Goal: Contribute content: Contribute content

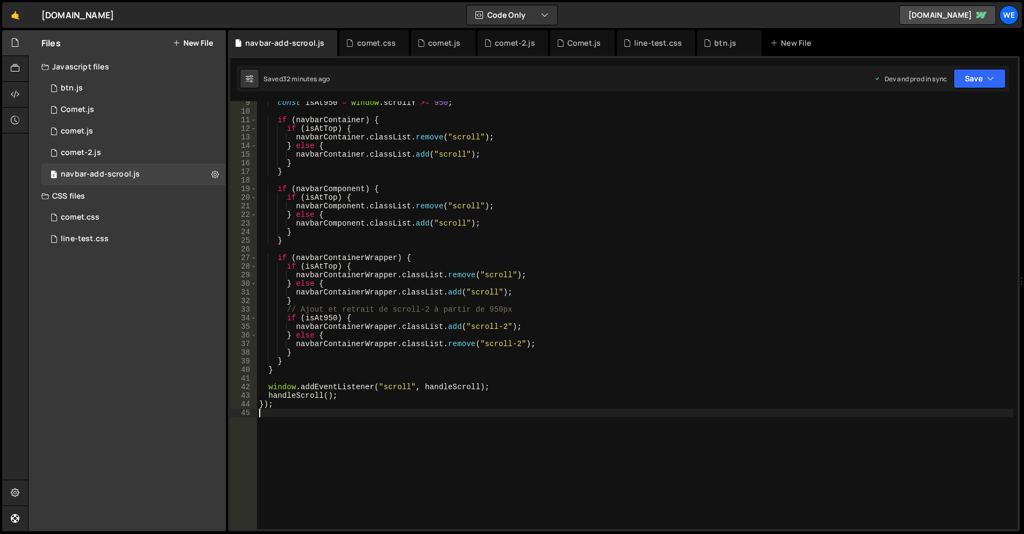
scroll to position [72, 0]
click at [126, 81] on div "1 btn.js 0" at bounding box center [133, 88] width 184 height 22
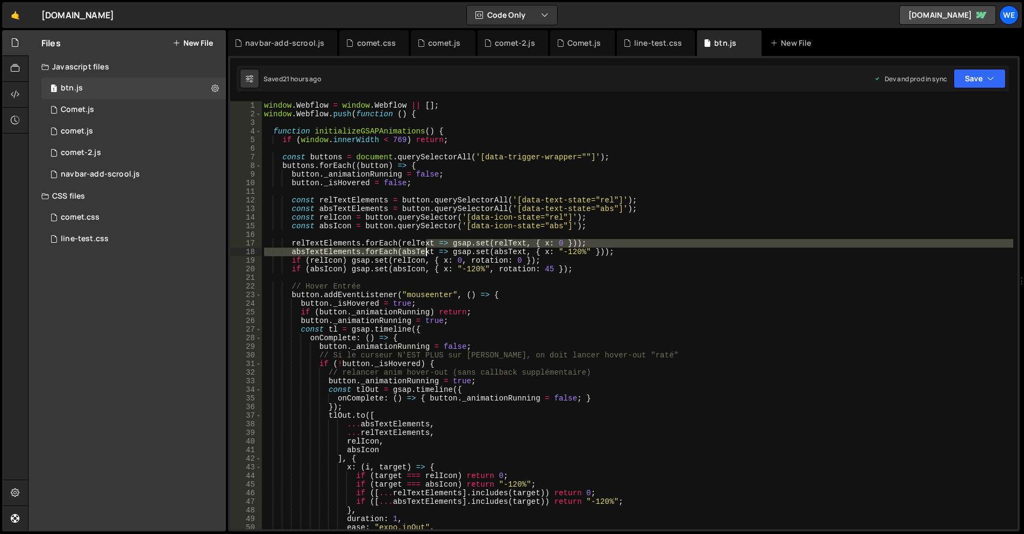
click at [425, 248] on div "window . Webflow = window . Webflow || [ ] ; window . Webflow . push ( function…" at bounding box center [637, 323] width 751 height 445
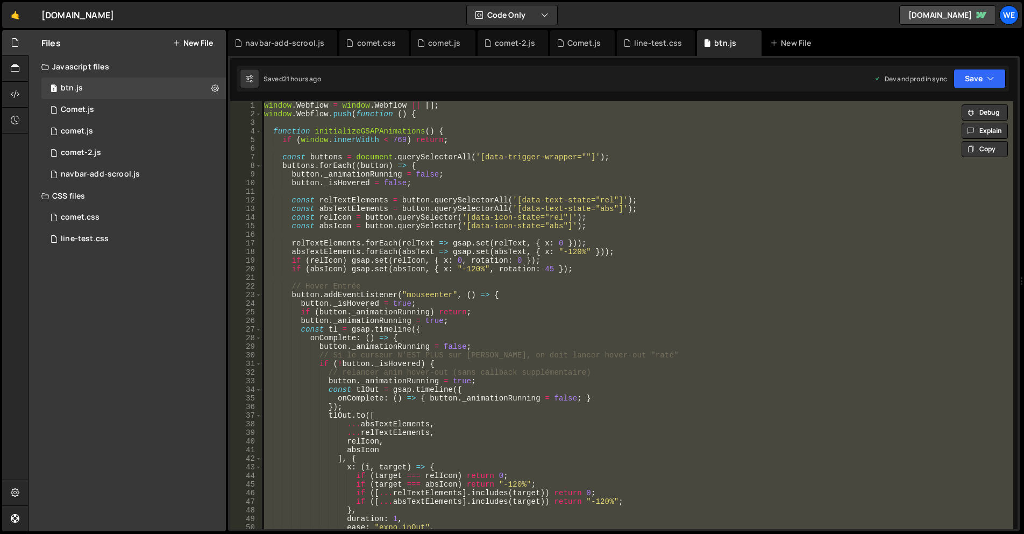
click at [562, 230] on div "window . Webflow = window . Webflow || [ ] ; window . Webflow . push ( function…" at bounding box center [637, 315] width 751 height 428
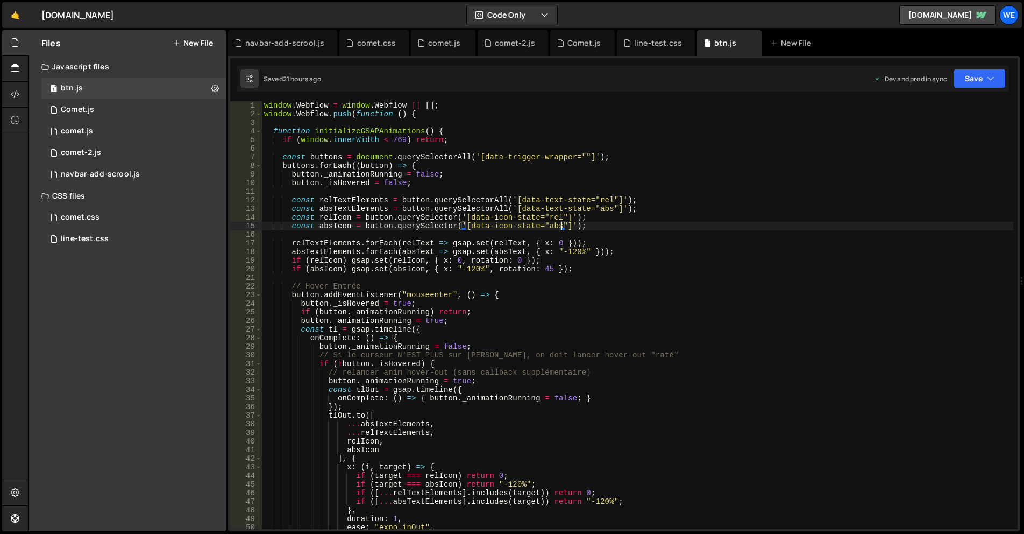
click at [451, 217] on div "window . Webflow = window . Webflow || [ ] ; window . Webflow . push ( function…" at bounding box center [637, 323] width 751 height 445
click at [462, 228] on div "querySelectorA ll local" at bounding box center [473, 239] width 160 height 32
click at [454, 224] on div "window . Webflow = window . Webflow || [ ] ; window . Webflow . push ( function…" at bounding box center [637, 323] width 751 height 445
click at [466, 235] on div "querySelectorA ll local" at bounding box center [473, 247] width 160 height 32
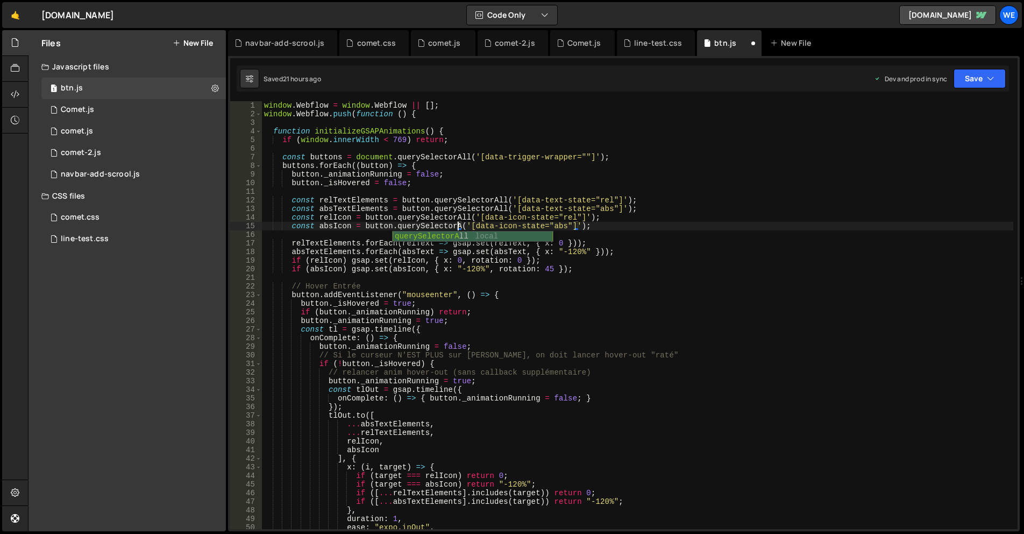
type textarea "const absIcon = button.querySelectorAll('[data-icon-state="abs"]');"
click at [570, 231] on div "window . Webflow = window . Webflow || [ ] ; window . Webflow . push ( function…" at bounding box center [637, 323] width 751 height 445
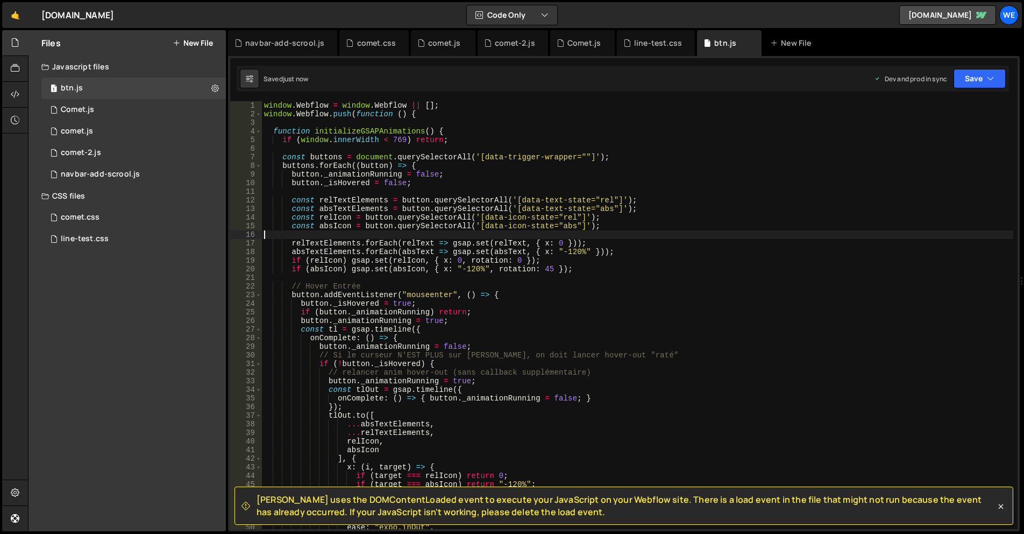
click at [605, 227] on div "window . Webflow = window . Webflow || [ ] ; window . Webflow . push ( function…" at bounding box center [637, 323] width 751 height 445
click at [429, 215] on div "window . Webflow = window . Webflow || [ ] ; window . Webflow . push ( function…" at bounding box center [637, 323] width 751 height 445
type textarea "const relIcon = button.querySelectorAll('[data-icon-state="rel"]');"
click at [429, 215] on div "window . Webflow = window . Webflow || [ ] ; window . Webflow . push ( function…" at bounding box center [637, 323] width 751 height 445
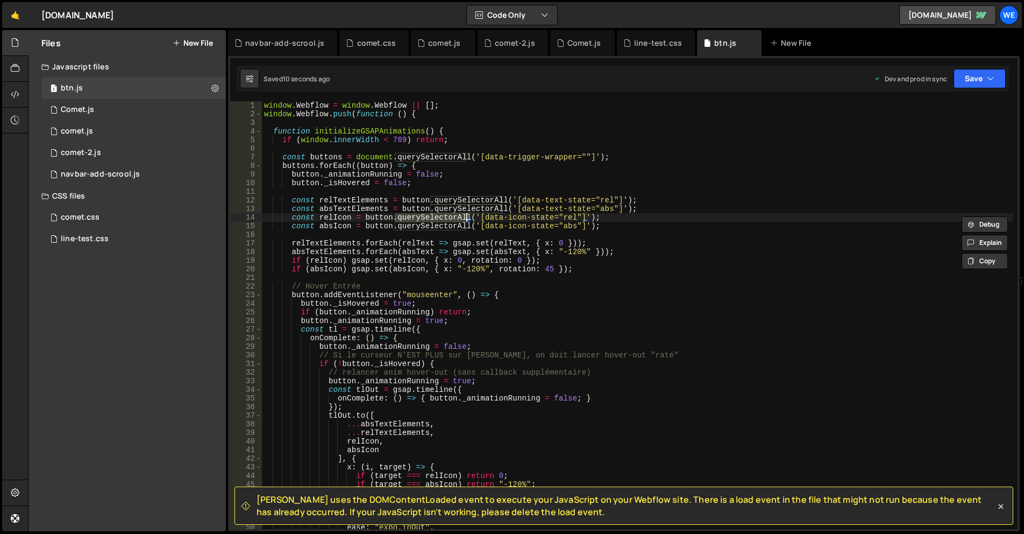
click at [570, 190] on div "window . Webflow = window . Webflow || [ ] ; window . Webflow . push ( function…" at bounding box center [637, 323] width 751 height 445
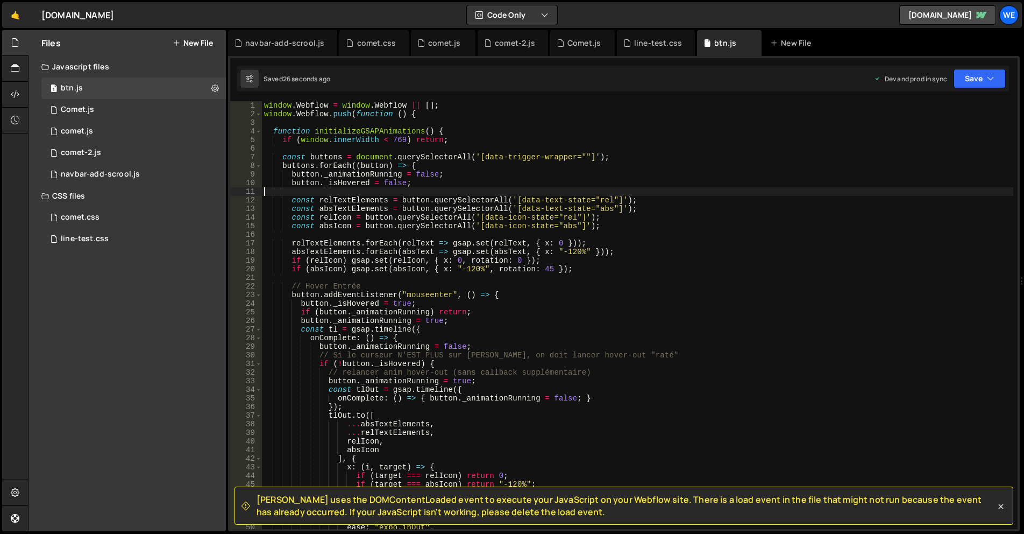
click at [571, 251] on div "window . Webflow = window . Webflow || [ ] ; window . Webflow . push ( function…" at bounding box center [637, 323] width 751 height 445
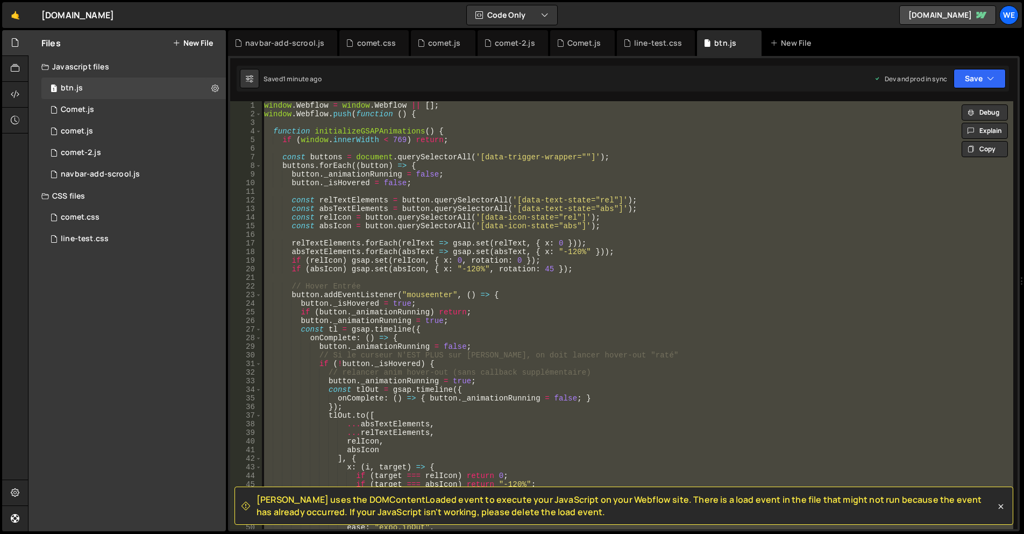
click at [454, 207] on div "window . Webflow = window . Webflow || [ ] ; window . Webflow . push ( function…" at bounding box center [637, 315] width 751 height 428
type textarea "});"
click at [317, 148] on div "window . Webflow = window . Webflow || [ ] ; window . Webflow . push ( function…" at bounding box center [637, 315] width 751 height 428
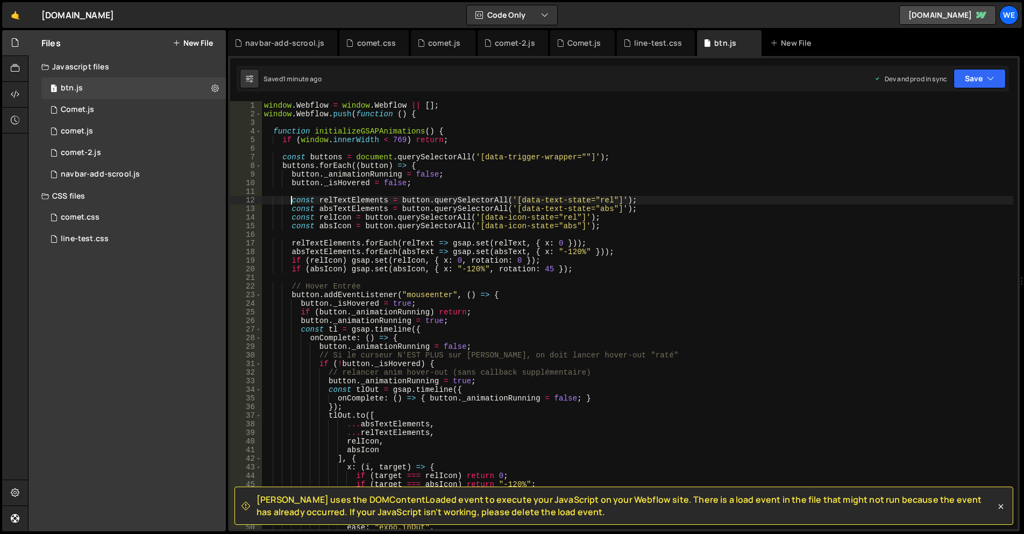
click at [289, 200] on div "window . Webflow = window . Webflow || [ ] ; window . Webflow . push ( function…" at bounding box center [637, 323] width 751 height 445
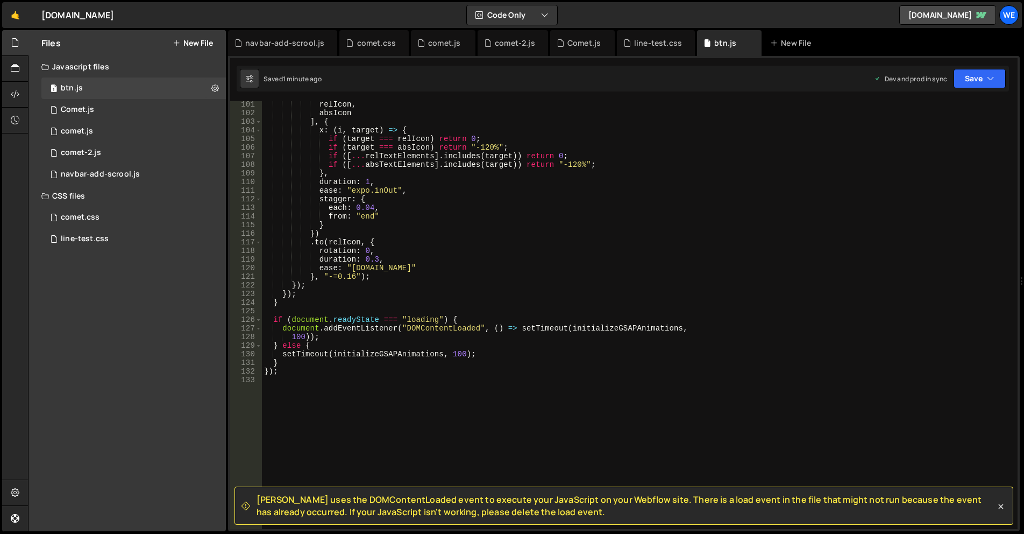
scroll to position [830, 0]
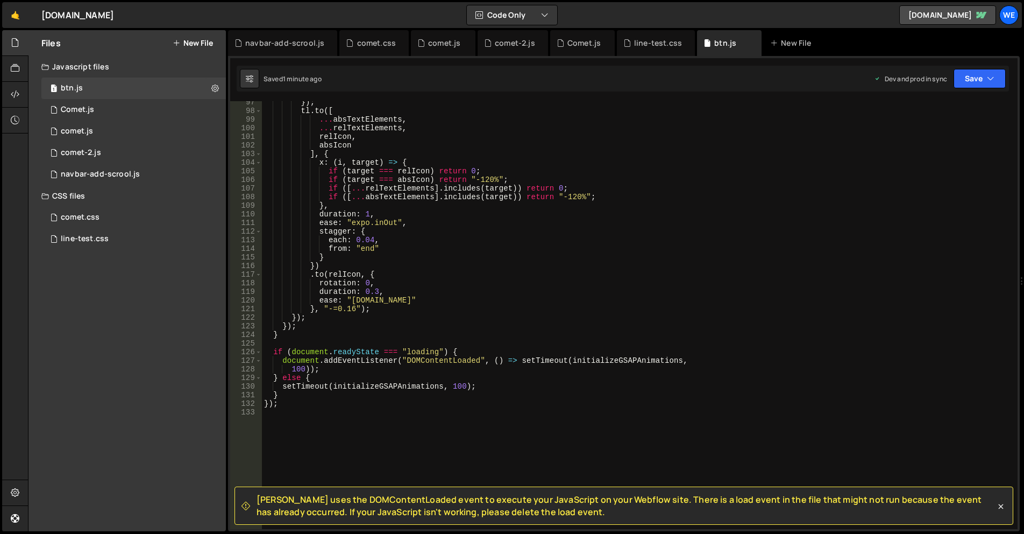
click at [303, 330] on div "}) ; tl . to ([ ... absTextElements , ... relTextElements , relIcon , absIcon ]…" at bounding box center [637, 320] width 751 height 445
type textarea "}); }"
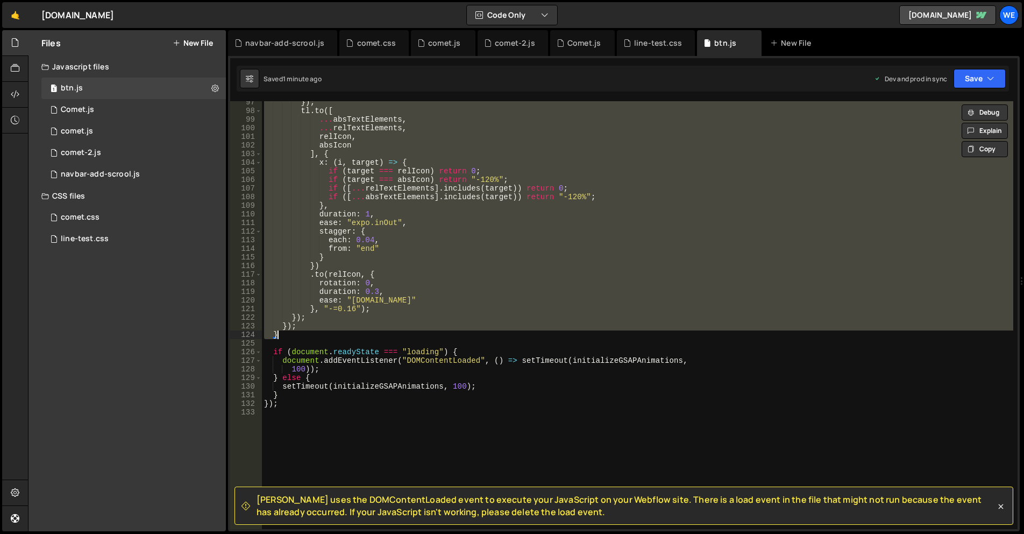
paste textarea
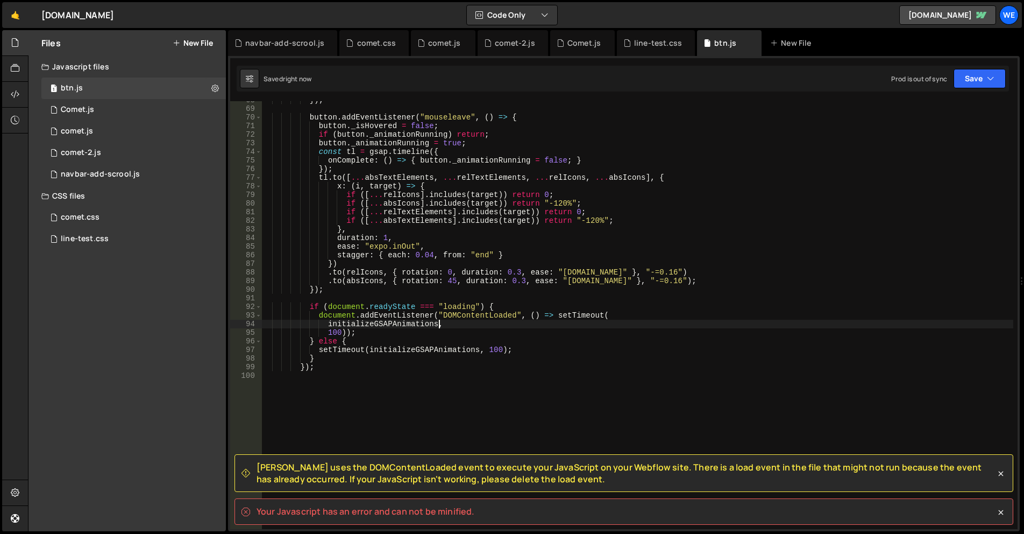
click at [599, 319] on div "}) ; button . addEventListener ( "mouseleave" , ( ) => { button . _isHovered = …" at bounding box center [637, 318] width 752 height 445
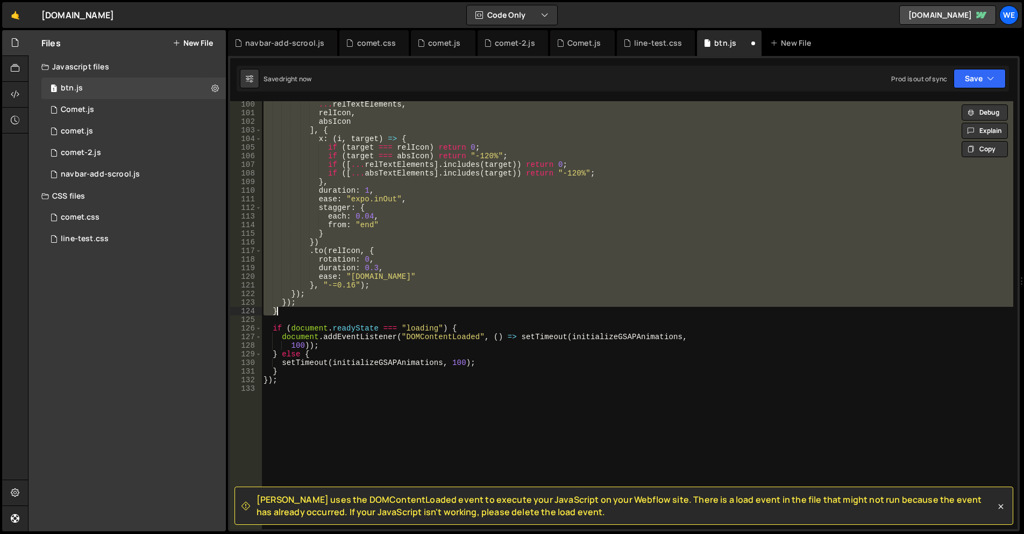
scroll to position [854, 0]
click at [546, 293] on div "... relTextElements , relIcon , absIcon ] , { x : ( i , target ) => { if ( targ…" at bounding box center [637, 315] width 752 height 428
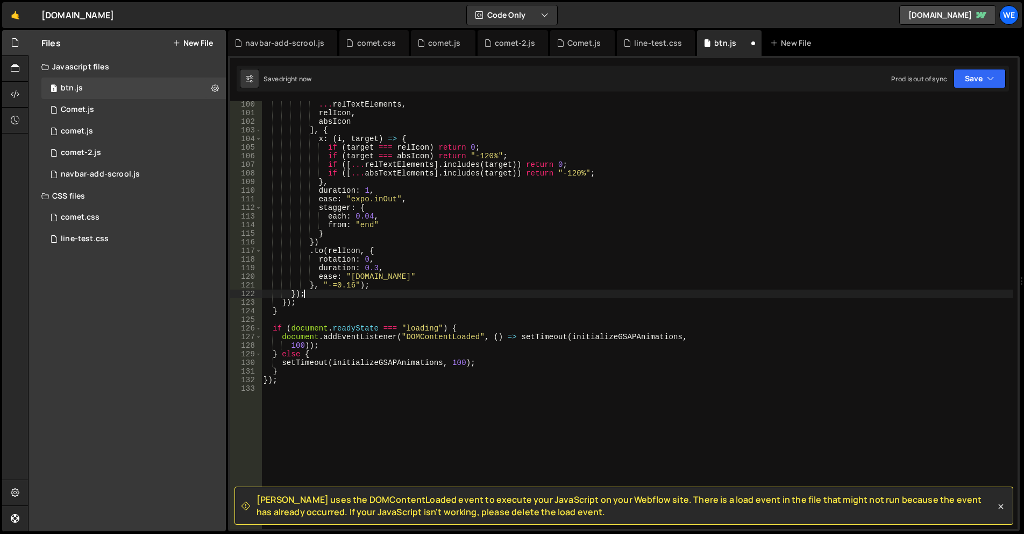
type textarea "});"
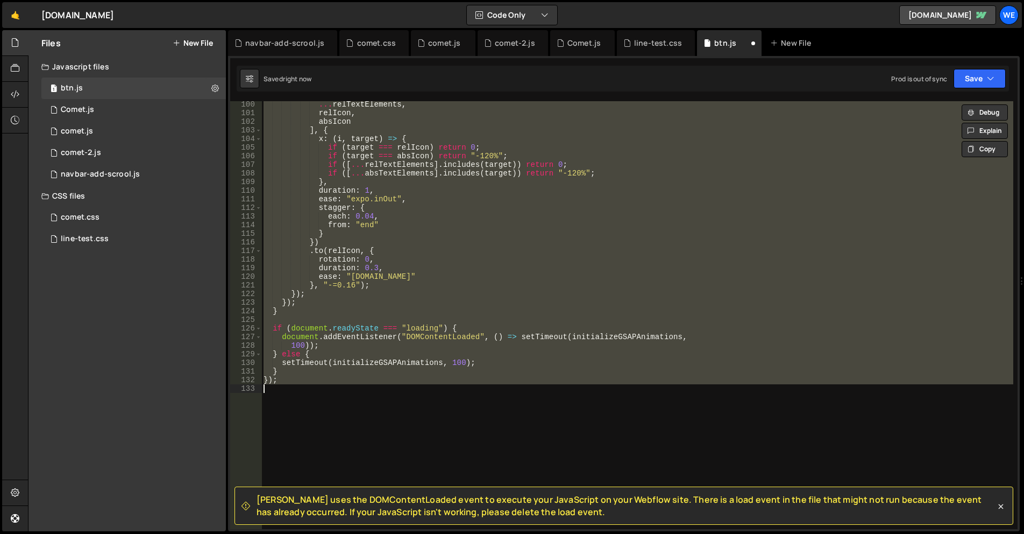
paste textarea
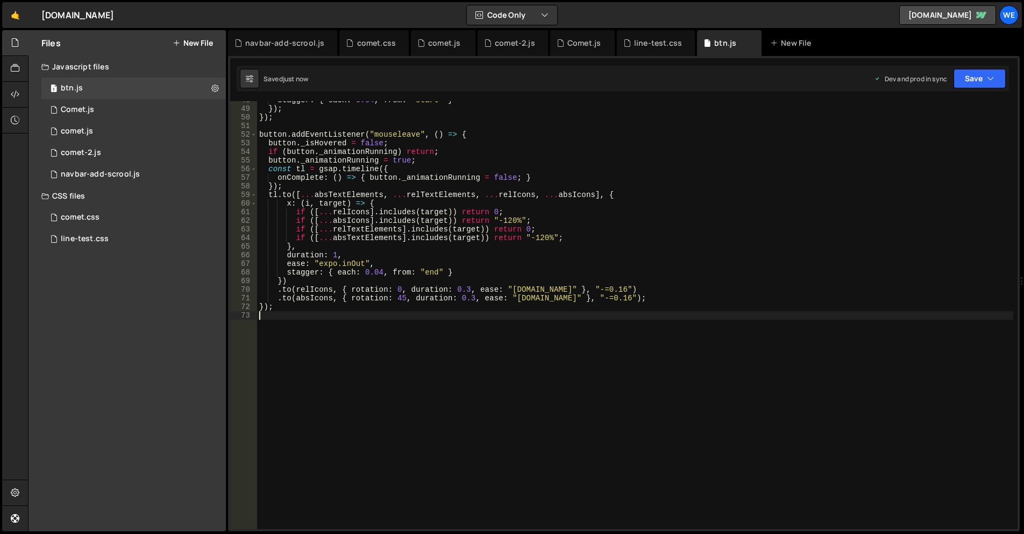
click at [343, 365] on div "stagger : { each : 0.04 , from : "start" } }) ; }) ; button . addEventListener …" at bounding box center [635, 318] width 756 height 445
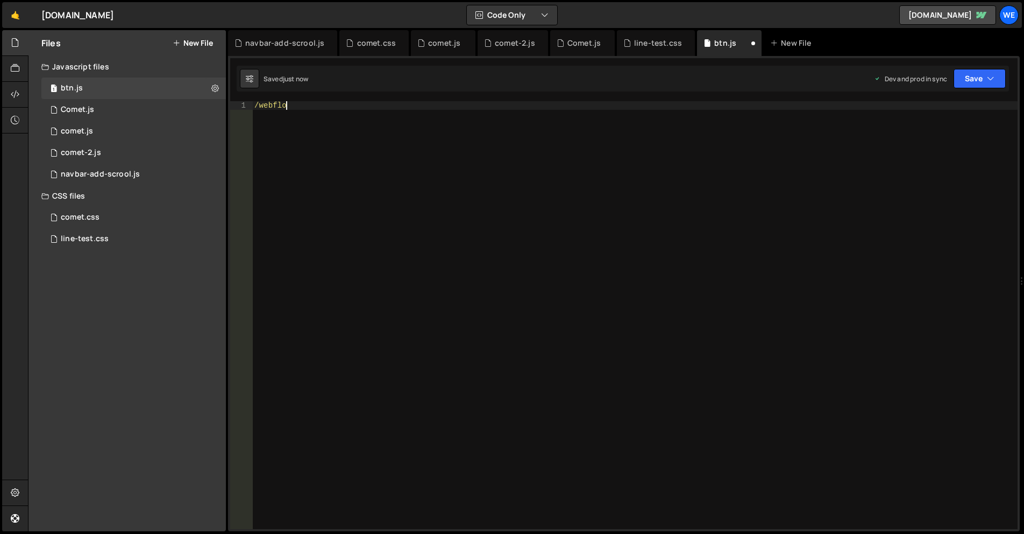
scroll to position [0, 2]
type textarea "/"
type textarea "});"
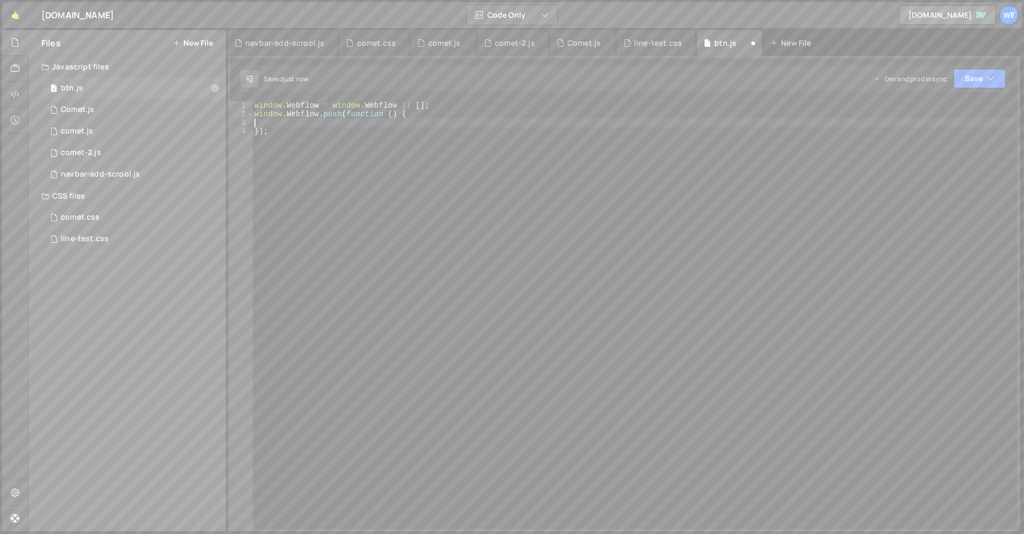
paste textarea ".to(relIcons, { rotation: 0, duration: 0.3, ease: "[DOMAIN_NAME]" }, "-=0.16")"
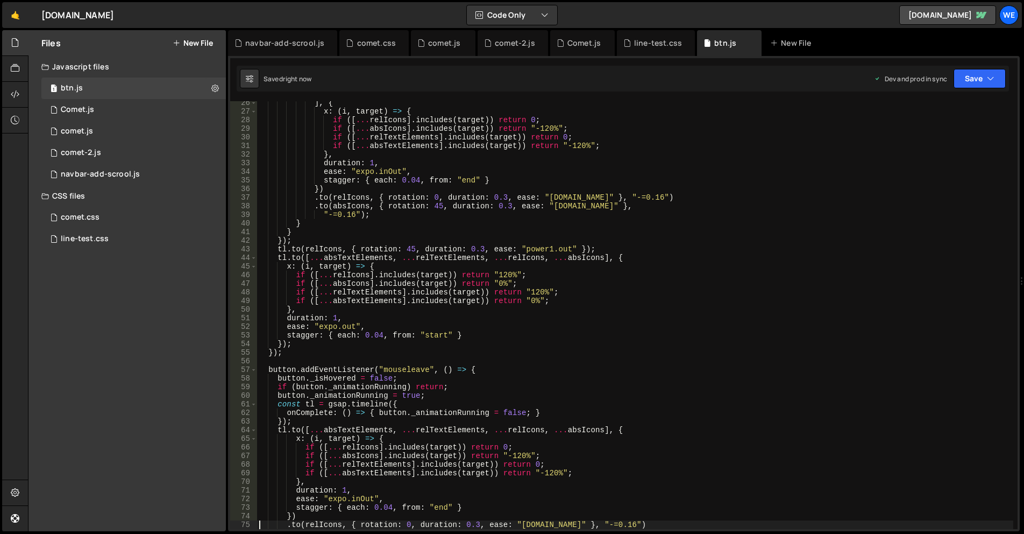
click at [478, 349] on div "] , { x : ( i , target ) => { if ([ ... relIcons ] . includes ( target )) retur…" at bounding box center [635, 320] width 756 height 445
type textarea "});"
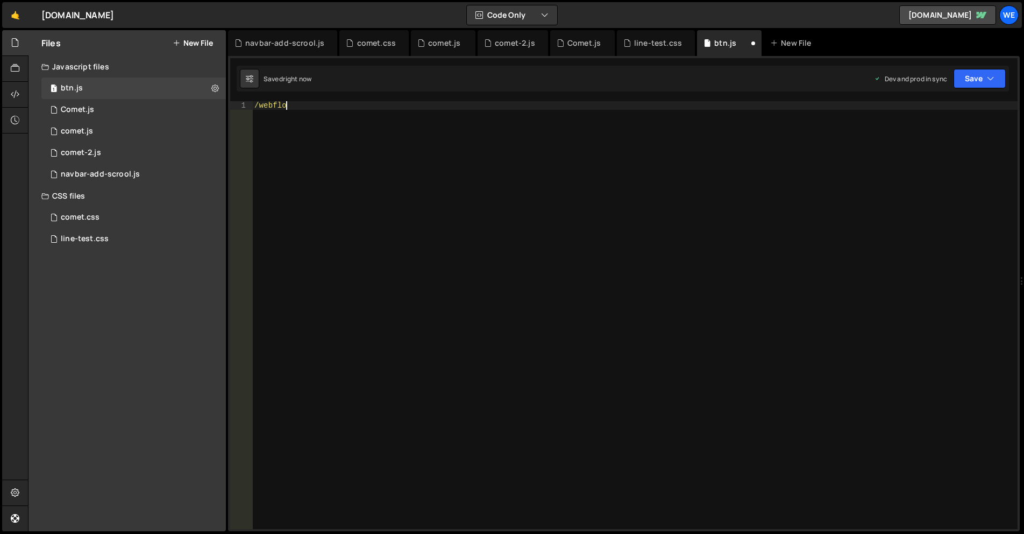
type textarea "});"
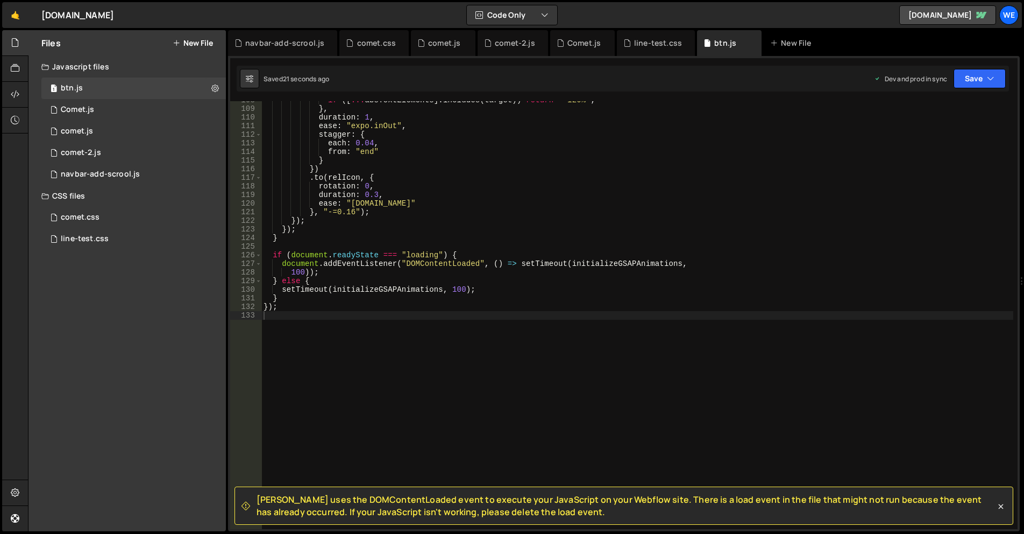
click at [554, 309] on div "if ([ ... absTextElements ] . includes ( target )) return "-120%" ; } , duratio…" at bounding box center [637, 318] width 752 height 445
type textarea "});"
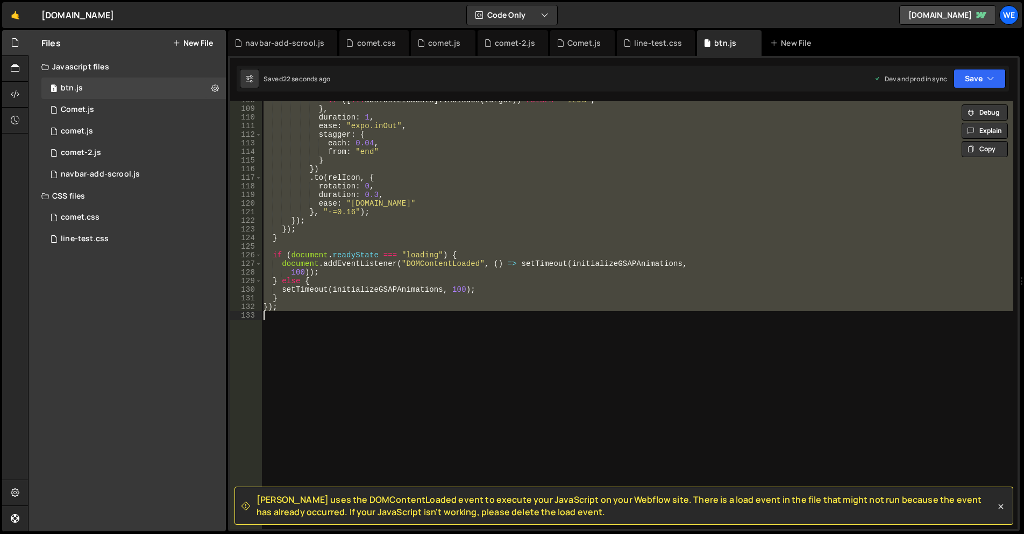
paste textarea
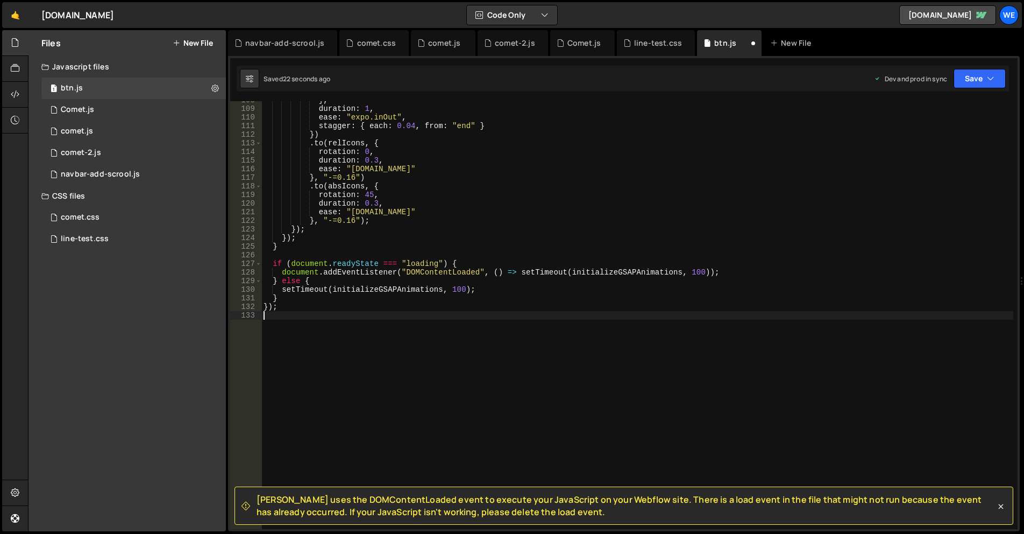
type textarea "});"
